Goal: Task Accomplishment & Management: Use online tool/utility

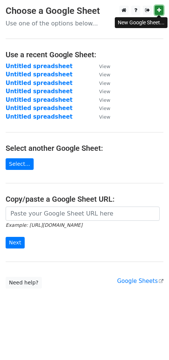
click at [158, 10] on icon at bounding box center [159, 9] width 4 height 5
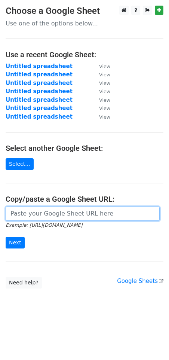
click at [40, 215] on input "url" at bounding box center [83, 214] width 154 height 14
paste input "https://docs.google.com/spreadsheets/d/13azvz-M0H2yMfe1uYXbvdkqsUALt3IpQ828L0g8…"
type input "https://docs.google.com/spreadsheets/d/13azvz-M0H2yMfe1uYXbvdkqsUALt3IpQ828L0g8…"
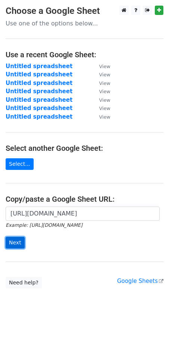
scroll to position [0, 0]
click at [15, 245] on input "Next" at bounding box center [15, 243] width 19 height 12
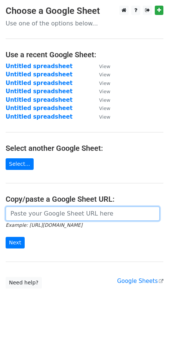
click at [39, 213] on input "url" at bounding box center [83, 214] width 154 height 14
paste input "https://docs.google.com/spreadsheets/d/13azvz-M0H2yMfe1uYXbvdkqsUALt3IpQ828L0g8…"
type input "https://docs.google.com/spreadsheets/d/13azvz-M0H2yMfe1uYXbvdkqsUALt3IpQ828L0g8…"
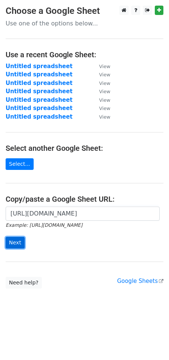
scroll to position [0, 0]
click at [15, 242] on input "Next" at bounding box center [15, 243] width 19 height 12
